Goal: Transaction & Acquisition: Purchase product/service

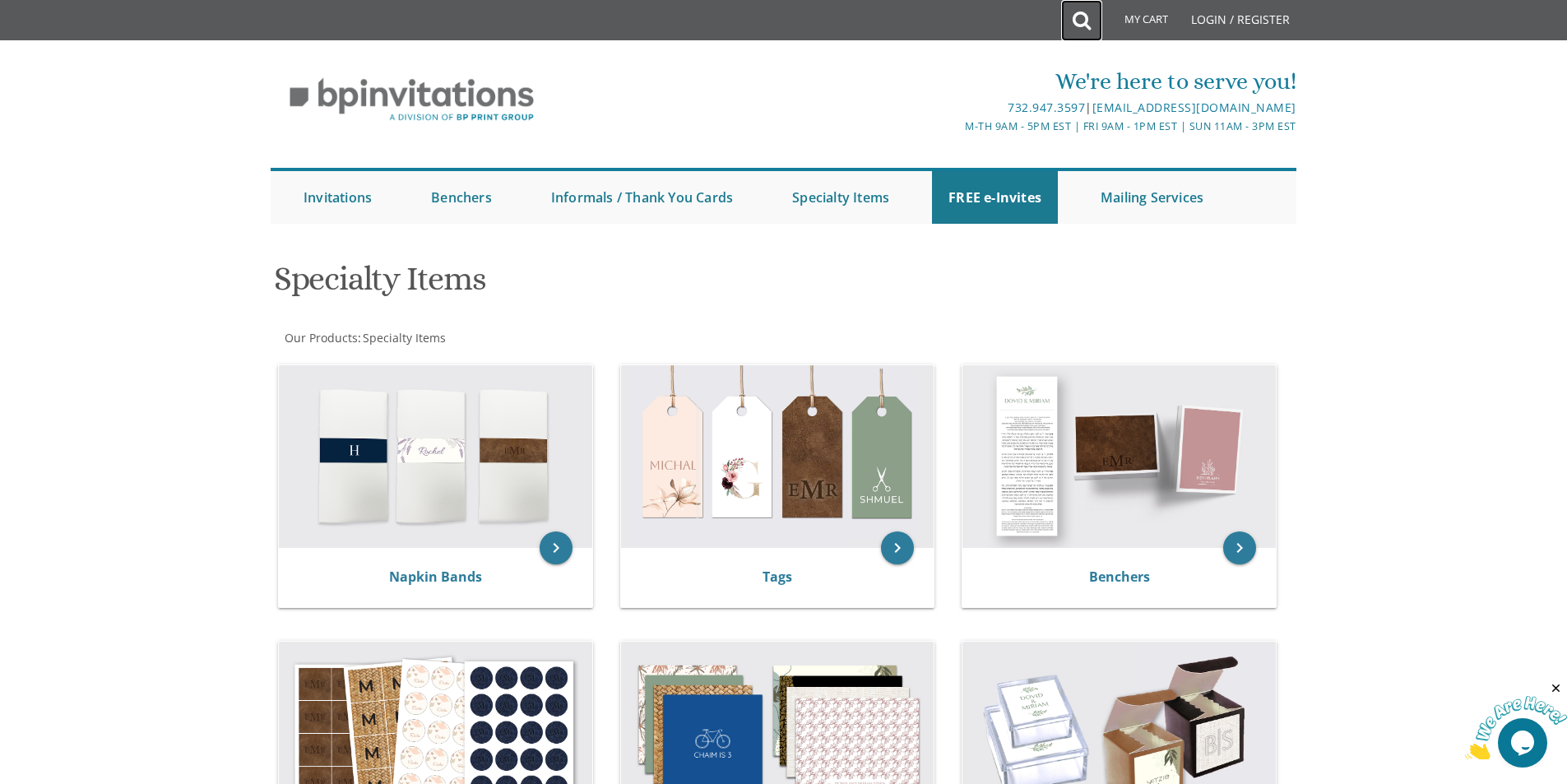
click at [1071, 18] on link at bounding box center [1082, 20] width 41 height 41
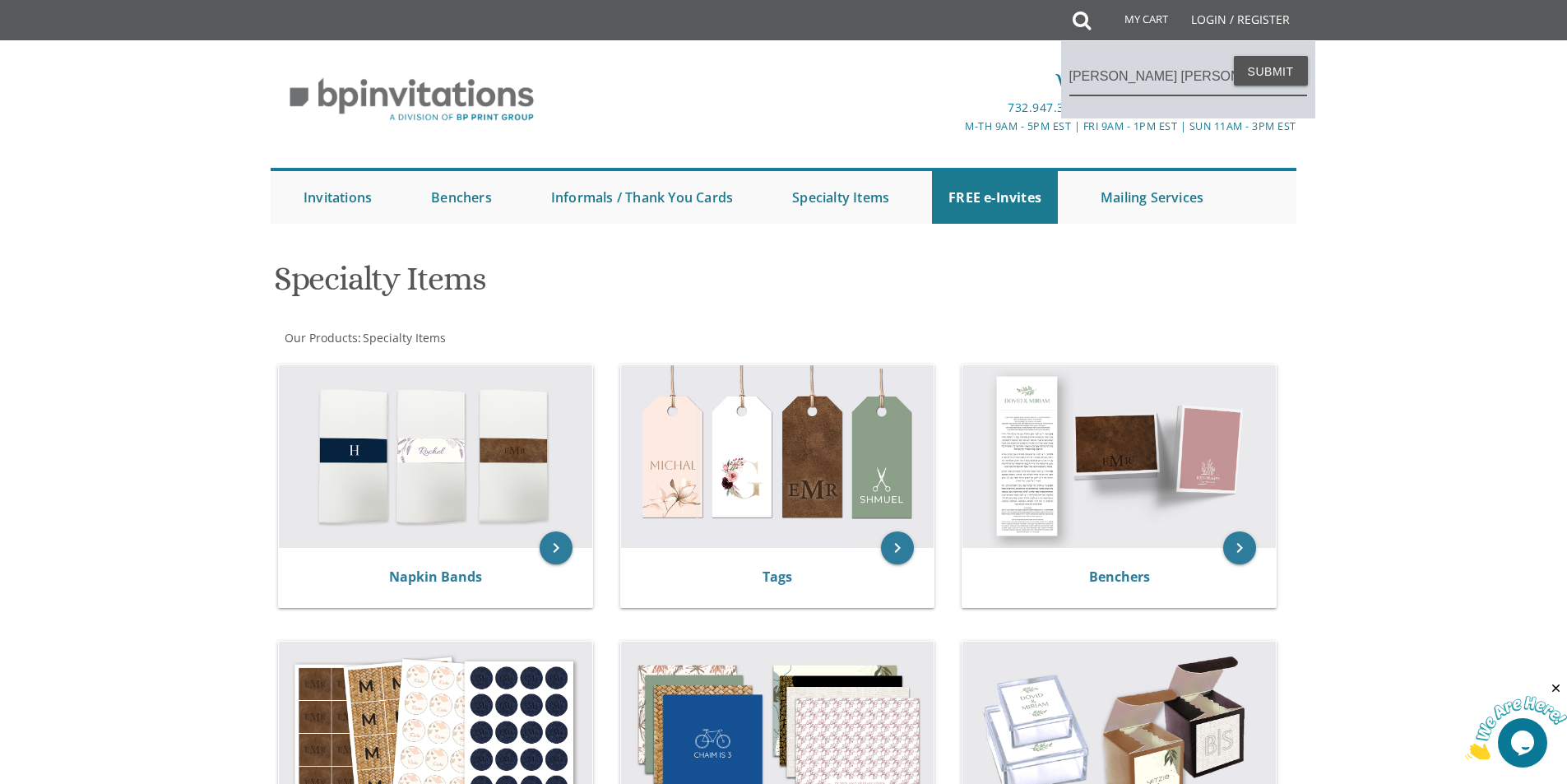
type input "shana tova"
click at [1234, 56] on button "Submit" at bounding box center [1271, 71] width 74 height 30
click at [1254, 72] on button "Submit" at bounding box center [1271, 71] width 74 height 30
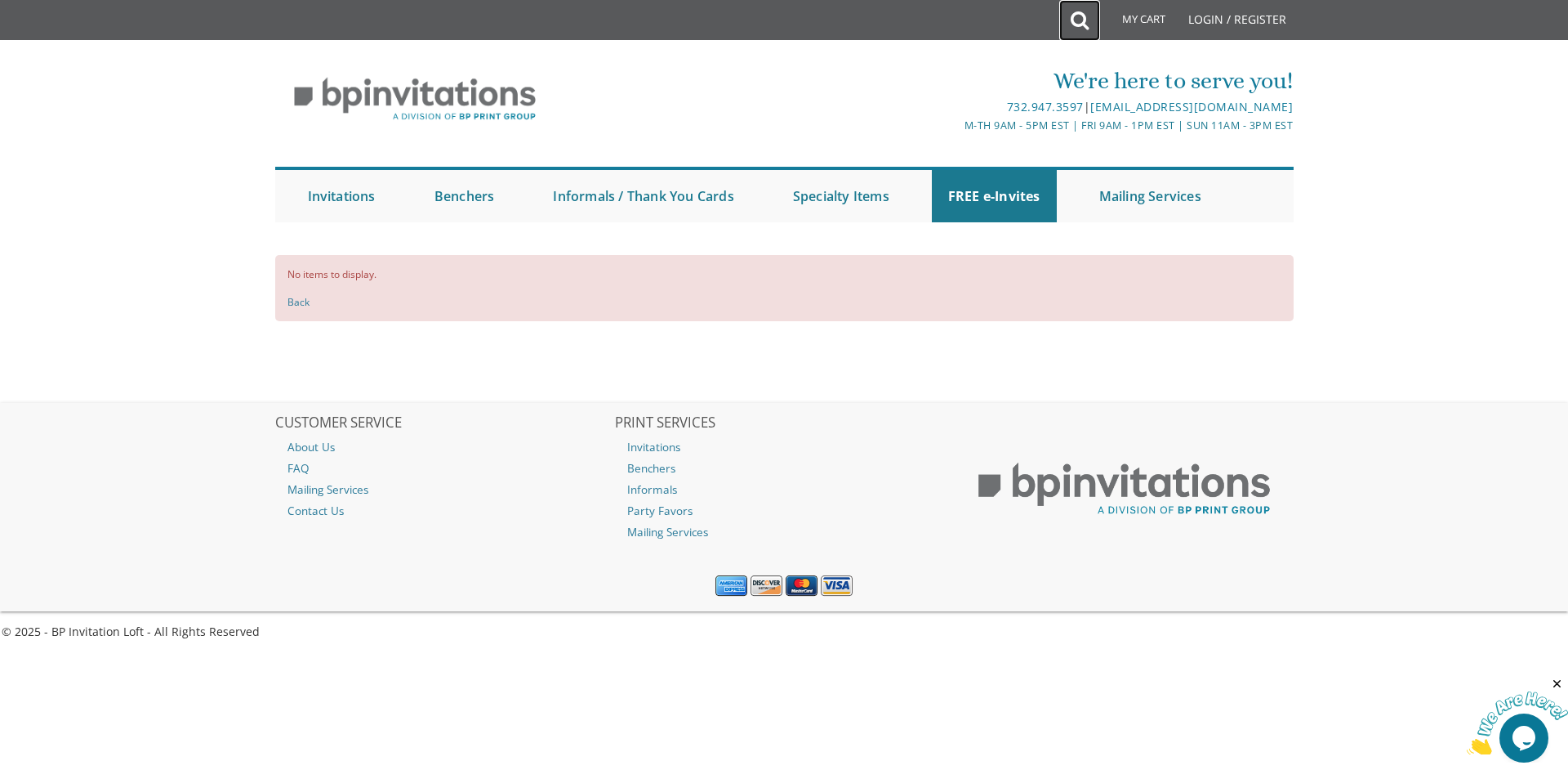
click at [1075, 19] on icon at bounding box center [1079, 21] width 18 height 33
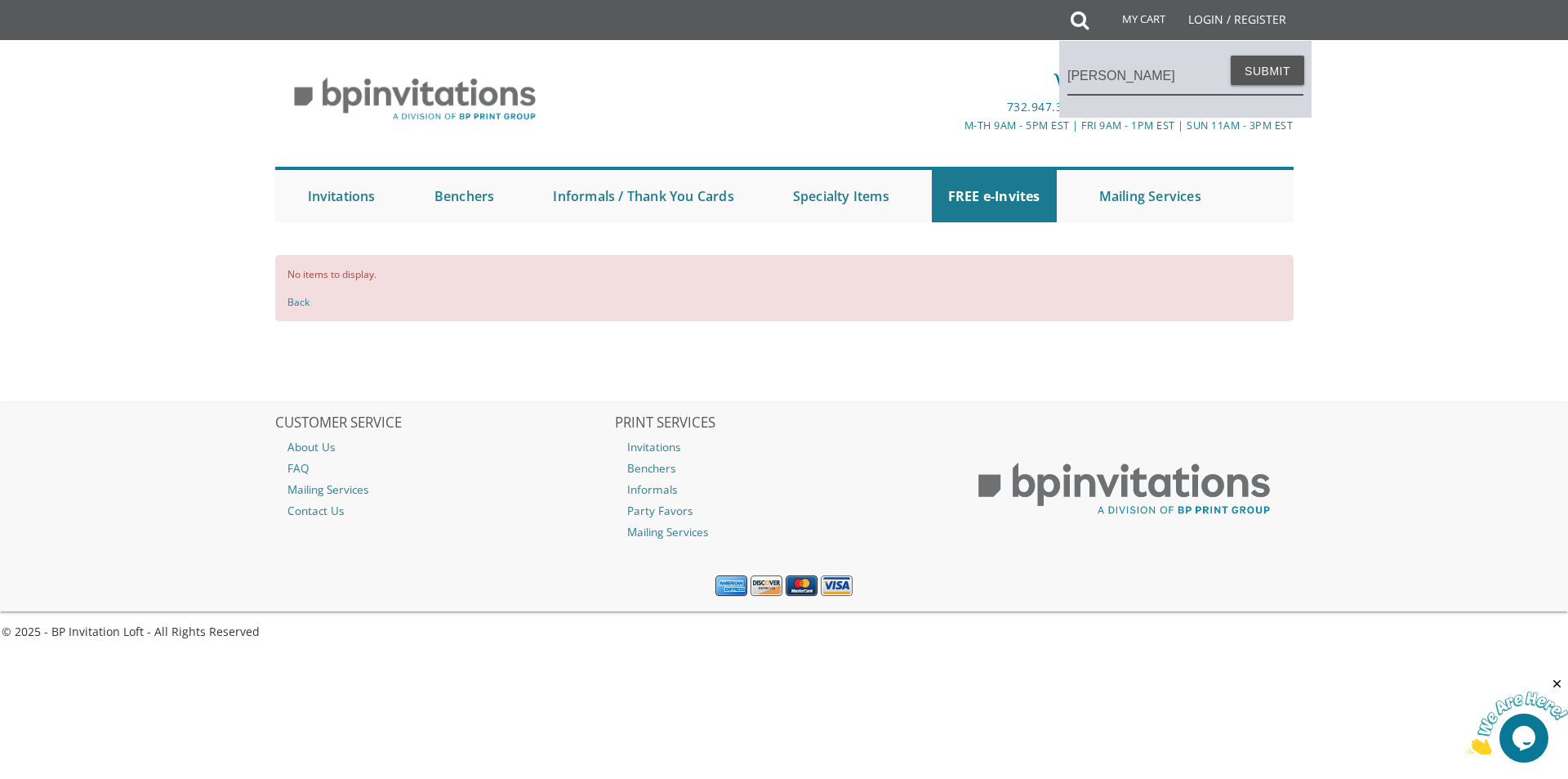
type input "rosh hashana"
click at [1231, 55] on button "Submit" at bounding box center [1267, 70] width 74 height 30
